Goal: Task Accomplishment & Management: Complete application form

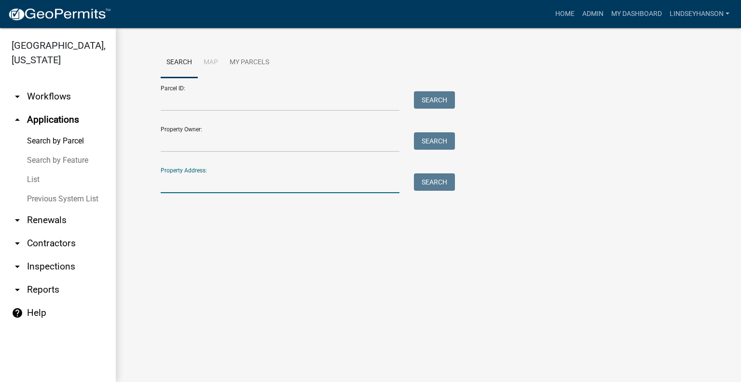
click at [186, 179] on input "Property Address:" at bounding box center [280, 183] width 239 height 20
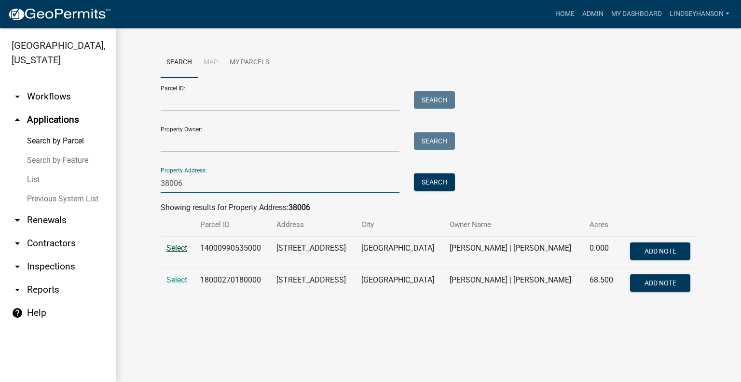
type input "38006"
click at [174, 249] on span "Select" at bounding box center [177, 247] width 21 height 9
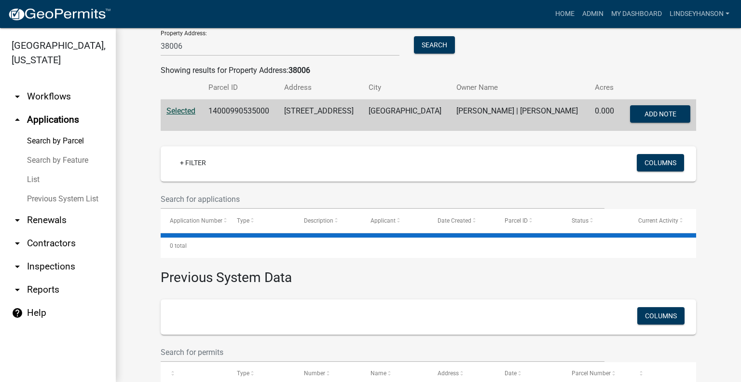
scroll to position [185, 0]
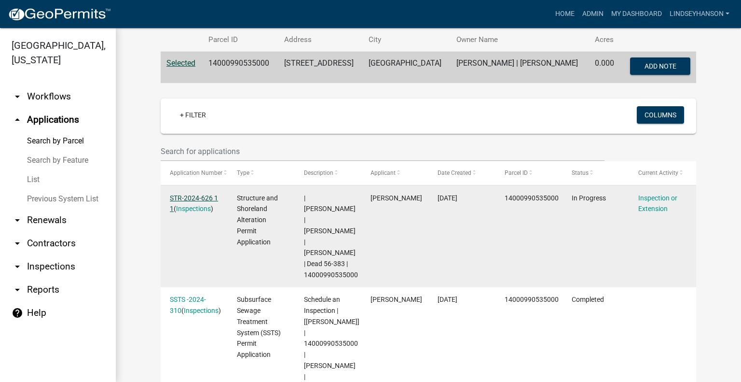
click at [188, 196] on link "STR-2024-626 1 1" at bounding box center [194, 203] width 48 height 19
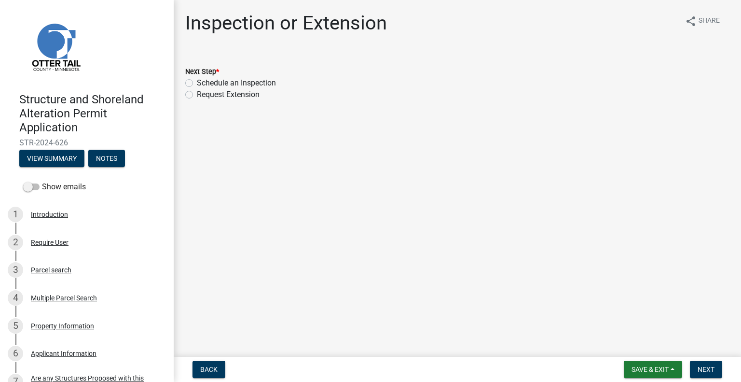
click at [254, 83] on label "Schedule an Inspection" at bounding box center [236, 83] width 79 height 12
click at [203, 83] on input "Schedule an Inspection" at bounding box center [200, 80] width 6 height 6
radio input "true"
click at [704, 364] on button "Next" at bounding box center [706, 369] width 32 height 17
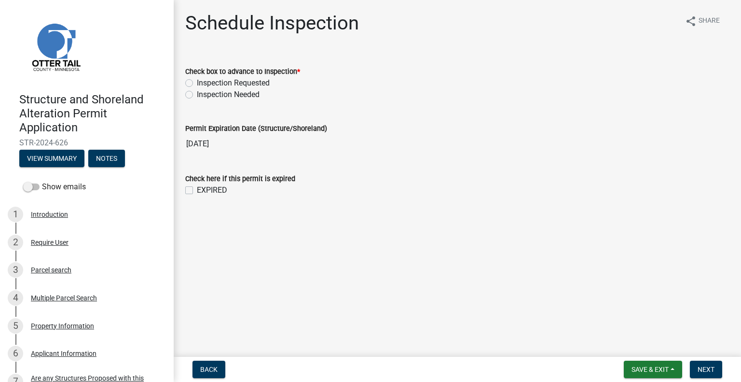
click at [252, 81] on label "Inspection Requested" at bounding box center [233, 83] width 73 height 12
click at [203, 81] on input "Inspection Requested" at bounding box center [200, 80] width 6 height 6
radio input "true"
click at [710, 371] on span "Next" at bounding box center [706, 369] width 17 height 8
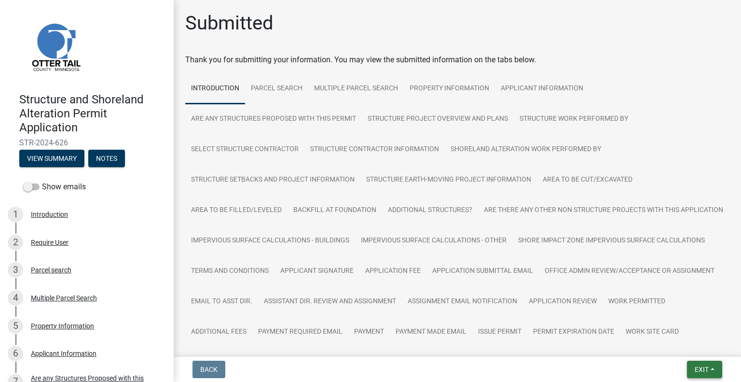
click at [704, 368] on span "Exit" at bounding box center [702, 369] width 14 height 8
click at [686, 351] on button "Save & Exit" at bounding box center [684, 344] width 77 height 23
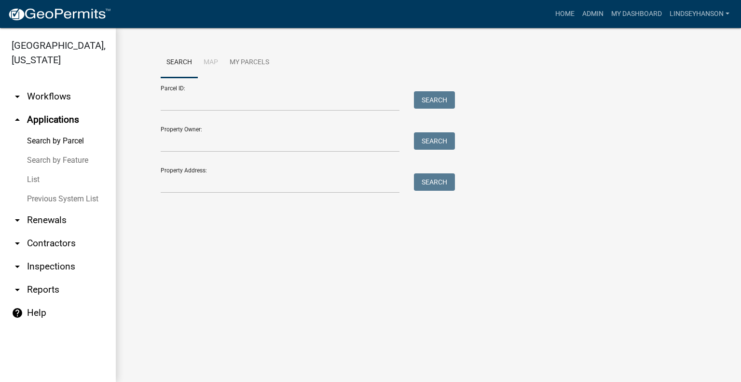
click at [42, 97] on link "arrow_drop_down Workflows" at bounding box center [58, 96] width 116 height 23
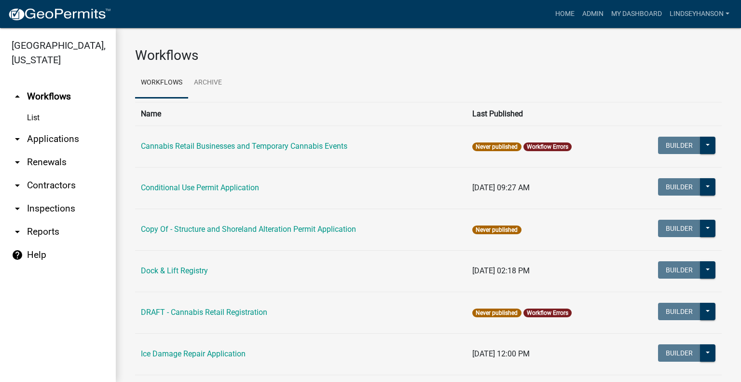
click at [37, 131] on link "arrow_drop_down Applications" at bounding box center [58, 138] width 116 height 23
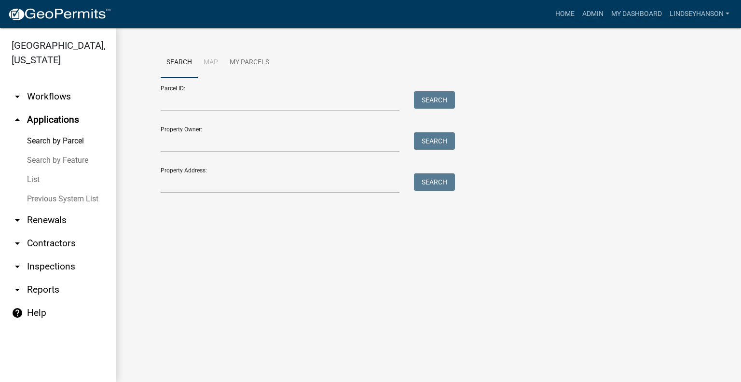
click at [59, 102] on link "arrow_drop_down Workflows" at bounding box center [58, 96] width 116 height 23
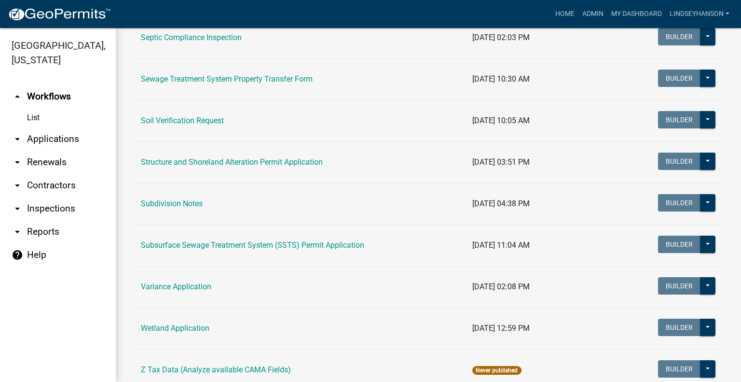
scroll to position [573, 0]
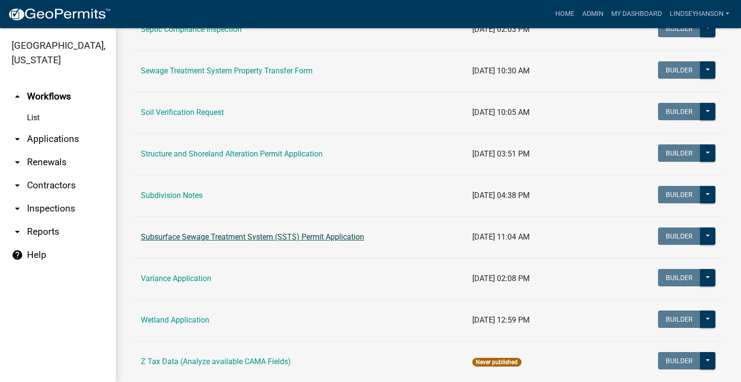
click at [255, 238] on link "Subsurface Sewage Treatment System (SSTS) Permit Application" at bounding box center [252, 236] width 223 height 9
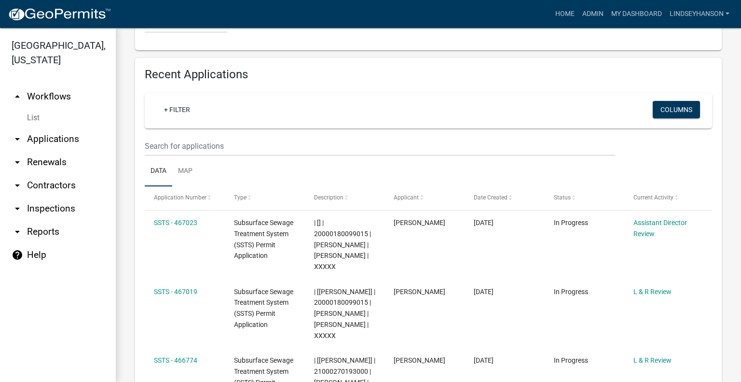
scroll to position [1082, 0]
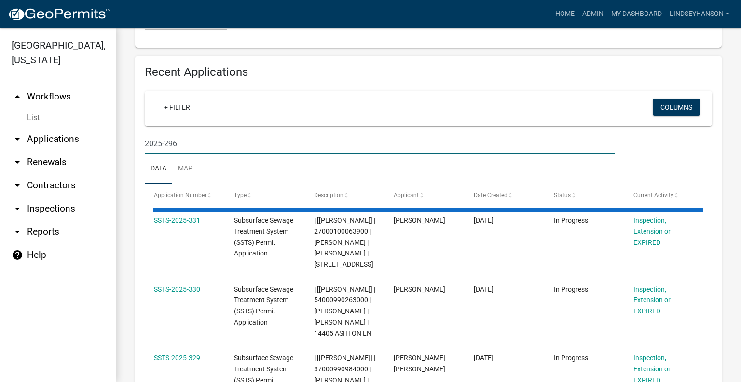
scroll to position [1021, 0]
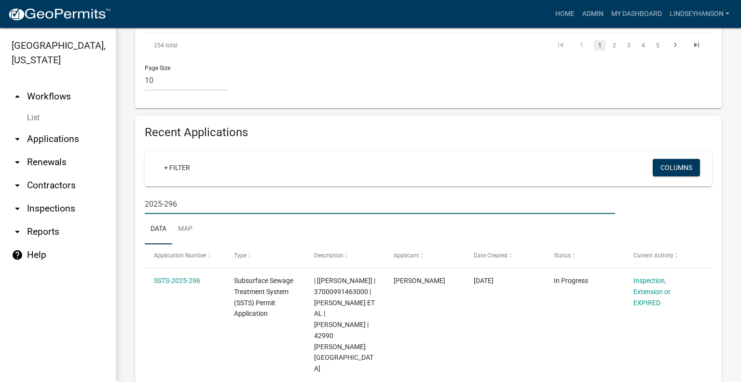
type input "2025-296"
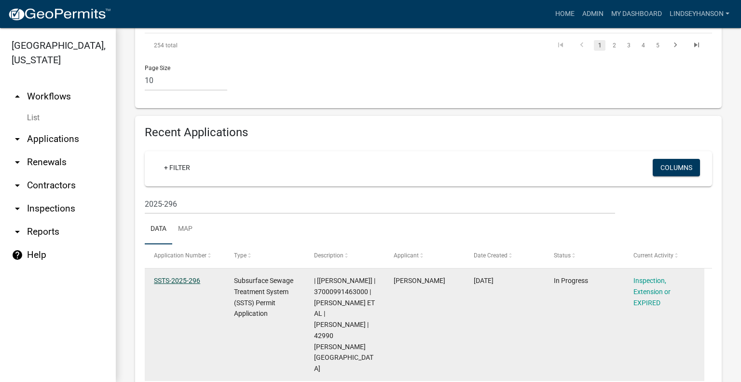
click at [166, 277] on link "SSTS-2025-296" at bounding box center [177, 281] width 46 height 8
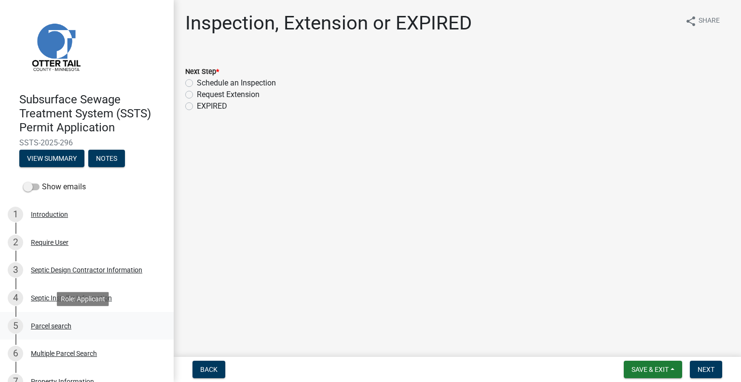
click at [54, 330] on div "5 Parcel search" at bounding box center [83, 325] width 151 height 15
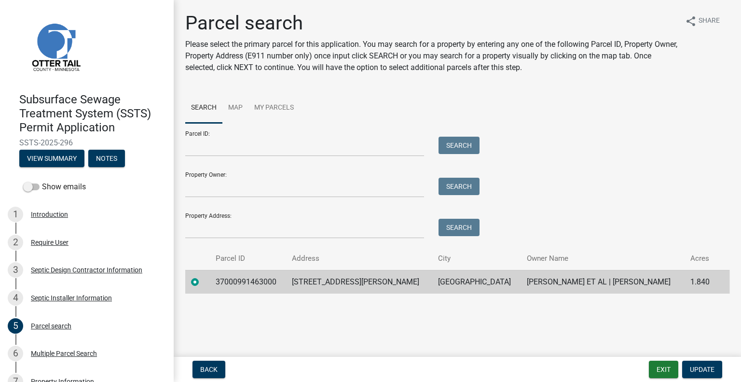
click at [251, 276] on td "37000991463000" at bounding box center [248, 282] width 76 height 24
click at [250, 281] on td "37000991463000" at bounding box center [248, 282] width 76 height 24
copy td "37000991463000"
click at [352, 281] on td "[STREET_ADDRESS][PERSON_NAME]" at bounding box center [359, 282] width 146 height 24
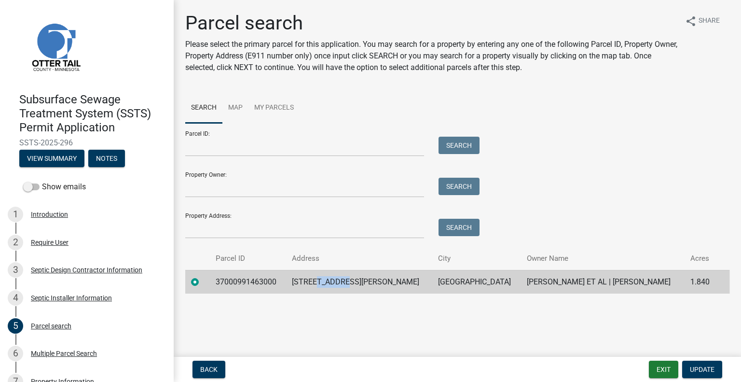
click at [352, 281] on td "[STREET_ADDRESS][PERSON_NAME]" at bounding box center [359, 282] width 146 height 24
copy td "[STREET_ADDRESS][PERSON_NAME]"
click at [438, 278] on td "[GEOGRAPHIC_DATA]" at bounding box center [476, 282] width 89 height 24
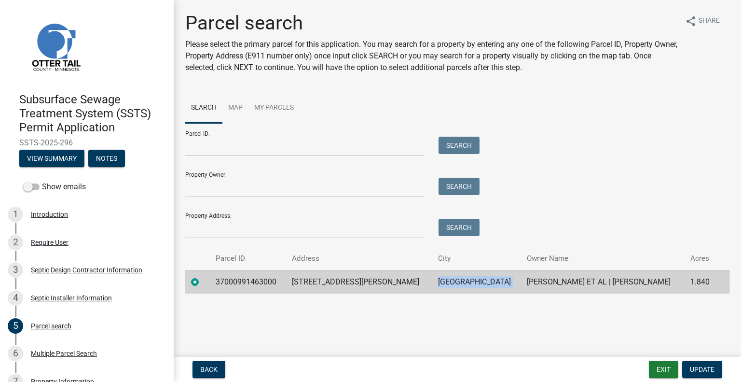
click at [438, 278] on td "[GEOGRAPHIC_DATA]" at bounding box center [476, 282] width 89 height 24
copy td "[GEOGRAPHIC_DATA]"
click at [567, 278] on td "[PERSON_NAME] ET AL | [PERSON_NAME]" at bounding box center [603, 282] width 164 height 24
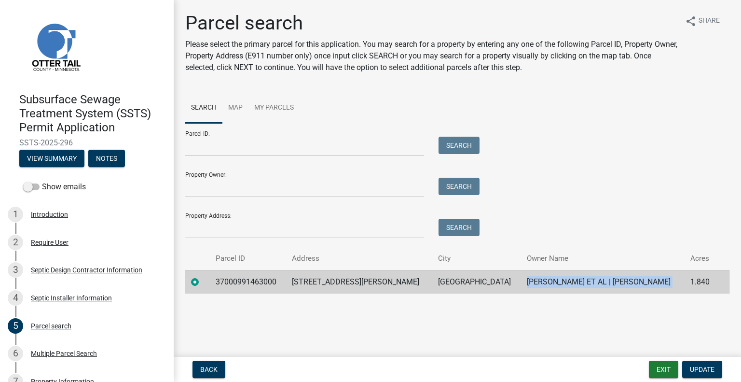
copy td "[PERSON_NAME] ET AL | [PERSON_NAME]"
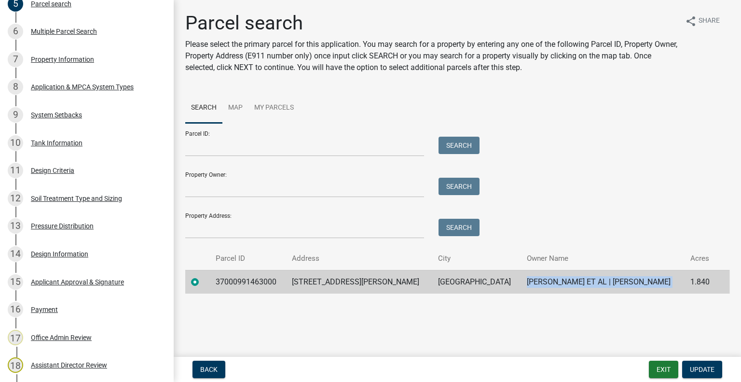
scroll to position [575, 0]
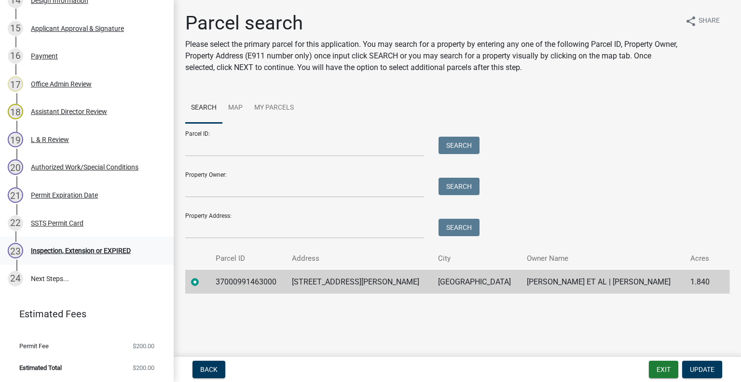
click at [86, 251] on div "Inspection, Extension or EXPIRED" at bounding box center [81, 250] width 100 height 7
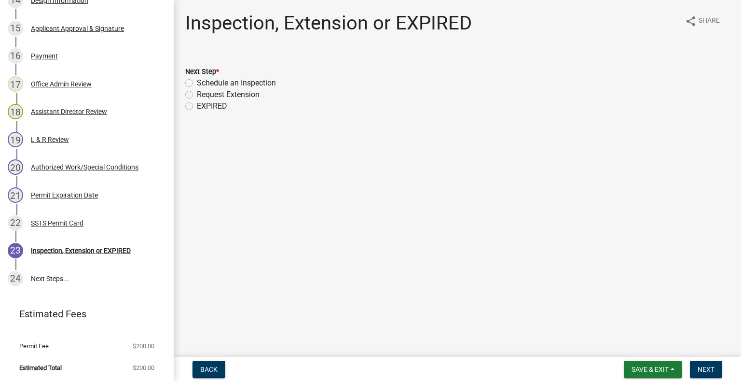
click at [218, 83] on label "Schedule an Inspection" at bounding box center [236, 83] width 79 height 12
click at [203, 83] on input "Schedule an Inspection" at bounding box center [200, 80] width 6 height 6
radio input "true"
click at [703, 365] on span "Next" at bounding box center [706, 369] width 17 height 8
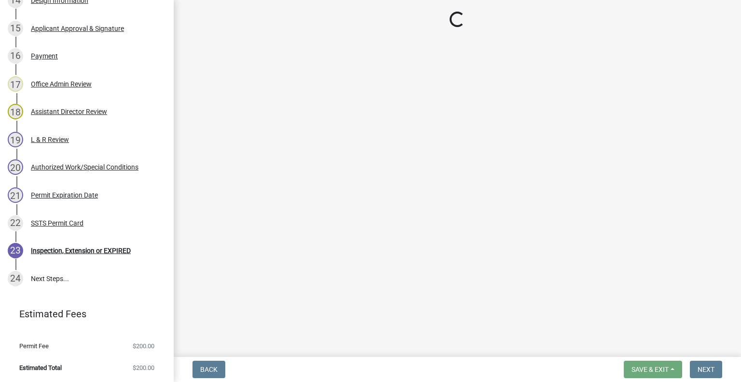
scroll to position [603, 0]
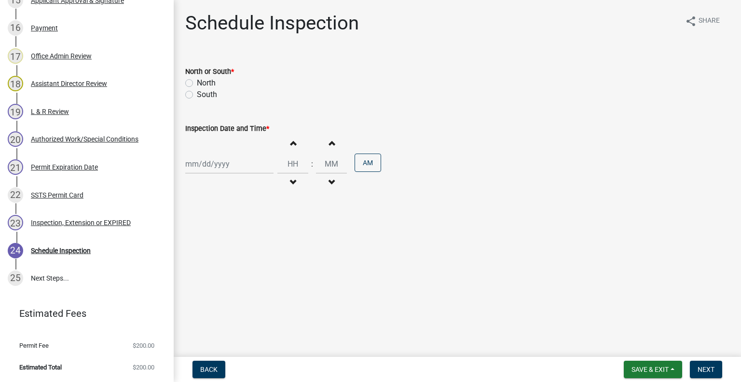
click at [207, 83] on label "North" at bounding box center [206, 83] width 19 height 12
click at [203, 83] on input "North" at bounding box center [200, 80] width 6 height 6
radio input "true"
select select "8"
select select "2025"
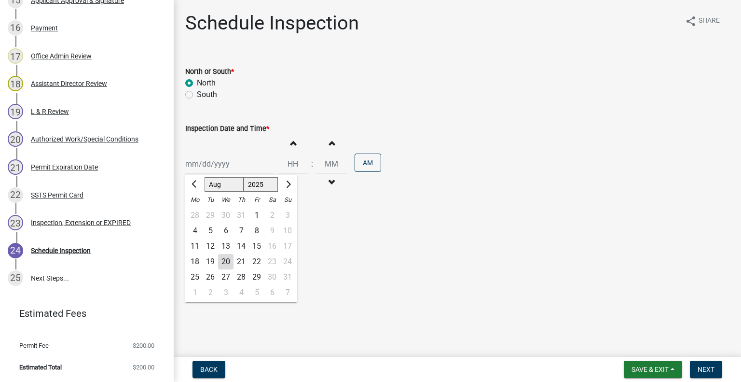
click at [213, 164] on div "[PERSON_NAME] Feb Mar Apr [PERSON_NAME][DATE] Oct Nov [DATE] 1526 1527 1528 152…" at bounding box center [229, 164] width 88 height 20
click at [241, 262] on div "21" at bounding box center [241, 261] width 15 height 15
type input "[DATE]"
click at [285, 145] on button "Increment hours" at bounding box center [293, 142] width 20 height 17
type input "01"
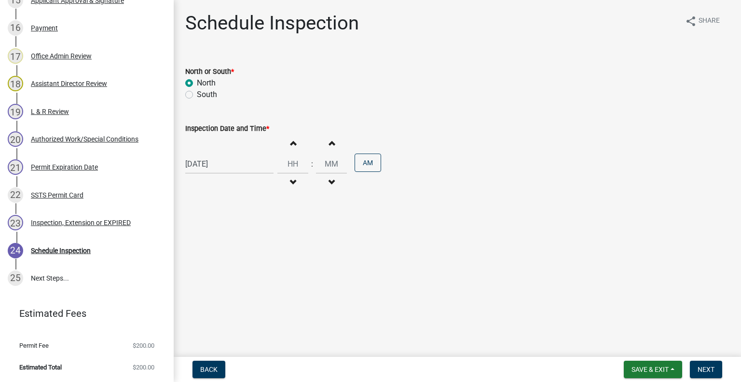
type input "00"
click at [285, 145] on button "Increment hours" at bounding box center [293, 142] width 20 height 17
type input "02"
click at [369, 160] on button "AM" at bounding box center [368, 162] width 27 height 18
click at [710, 370] on span "Next" at bounding box center [706, 369] width 17 height 8
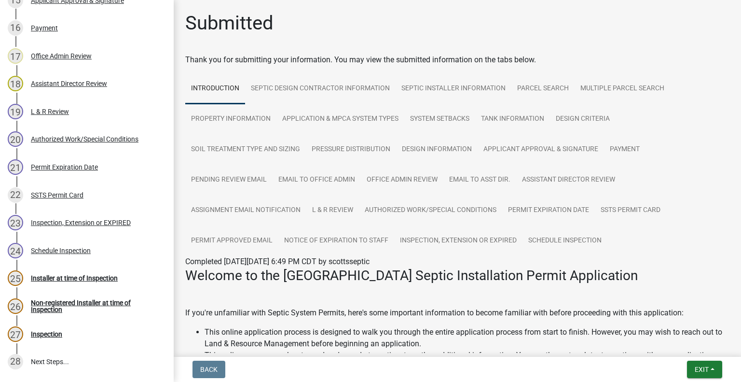
scroll to position [687, 0]
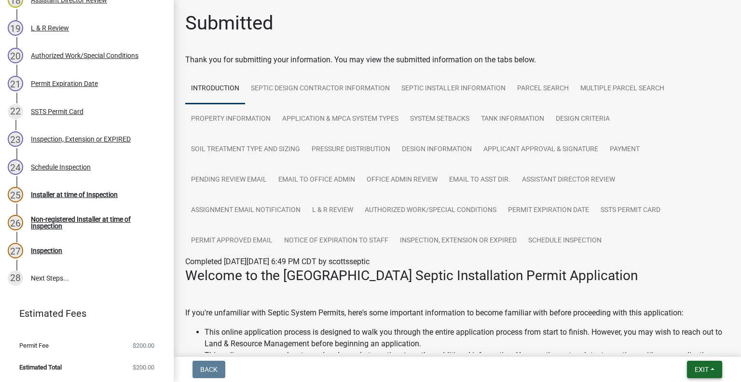
click at [693, 367] on button "Exit" at bounding box center [704, 369] width 35 height 17
click at [688, 347] on button "Save & Exit" at bounding box center [684, 344] width 77 height 23
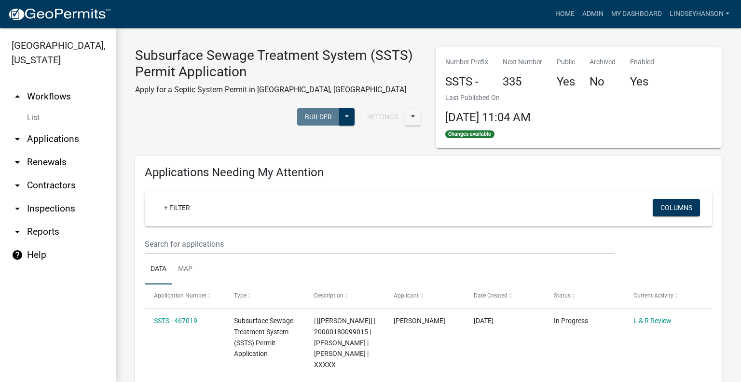
click at [68, 142] on link "arrow_drop_down Applications" at bounding box center [58, 138] width 116 height 23
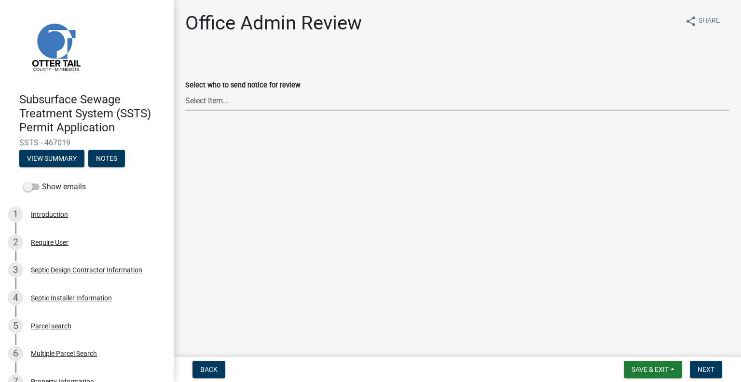
click at [261, 104] on select "Select Item... Alexis Newark (anewark@ottertailcounty.gov) Amy Busko (abusko@ot…" at bounding box center [457, 101] width 544 height 20
click at [185, 91] on select "Select Item... Alexis Newark (anewark@ottertailcounty.gov) Amy Busko (abusko@ot…" at bounding box center [457, 101] width 544 height 20
select select "587f38f5-c90e-4c12-9e10-d3e23909bbca"
click at [701, 368] on span "Next" at bounding box center [706, 369] width 17 height 8
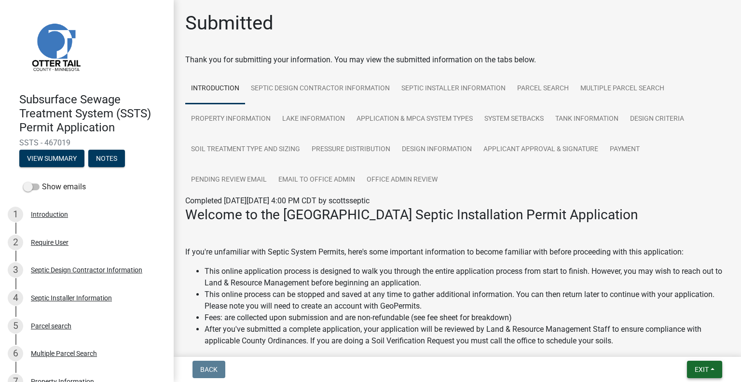
drag, startPoint x: 695, startPoint y: 366, endPoint x: 691, endPoint y: 358, distance: 9.3
click at [695, 366] on span "Exit" at bounding box center [702, 369] width 14 height 8
click at [688, 348] on button "Save & Exit" at bounding box center [684, 344] width 77 height 23
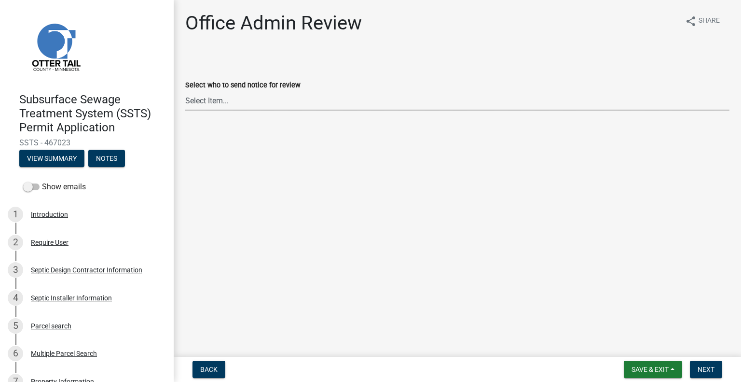
click at [228, 102] on select "Select Item... Alexis Newark (anewark@ottertailcounty.gov) Amy Busko (abusko@ot…" at bounding box center [457, 101] width 544 height 20
click at [185, 91] on select "Select Item... Alexis Newark (anewark@ottertailcounty.gov) Amy Busko (abusko@ot…" at bounding box center [457, 101] width 544 height 20
select select "587f38f5-c90e-4c12-9e10-d3e23909bbca"
click at [713, 366] on span "Next" at bounding box center [706, 369] width 17 height 8
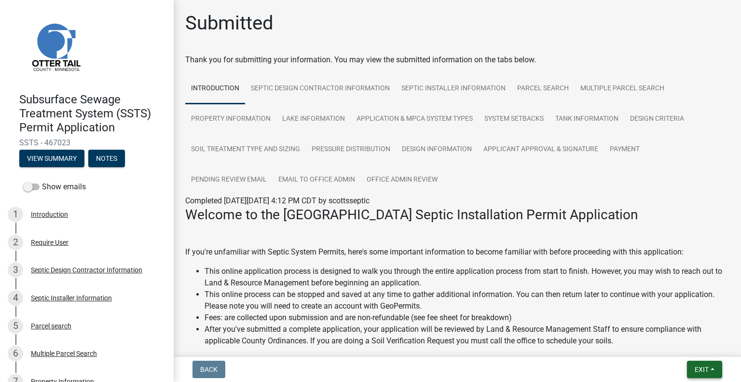
click at [696, 369] on span "Exit" at bounding box center [702, 369] width 14 height 8
click at [683, 345] on button "Save & Exit" at bounding box center [684, 344] width 77 height 23
